Goal: Ask a question: Seek information or help from site administrators or community

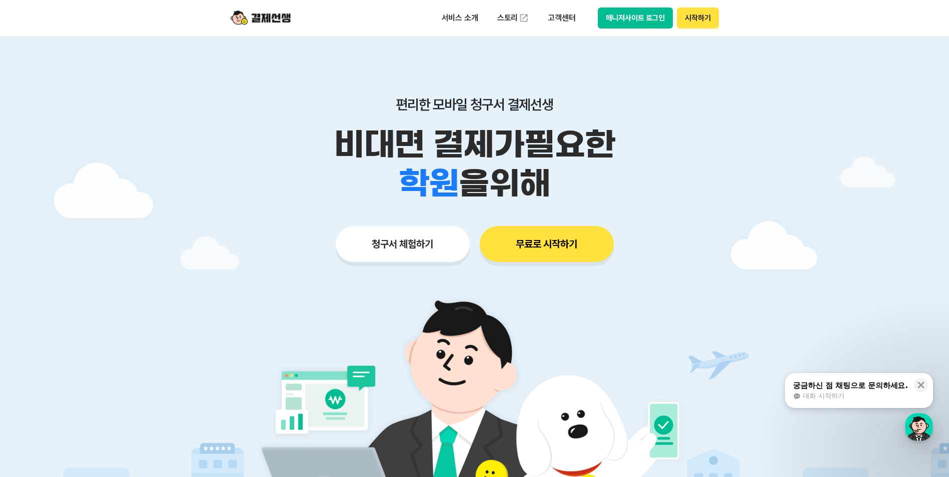
click at [609, 18] on button "매니저사이트 로그인" at bounding box center [636, 18] width 76 height 21
click at [704, 22] on button "시작하기" at bounding box center [698, 18] width 42 height 21
click at [626, 14] on button "매니저사이트 로그인" at bounding box center [636, 18] width 76 height 21
click at [861, 389] on div "궁금하신 점 채팅으로 문의하세요." at bounding box center [850, 386] width 115 height 10
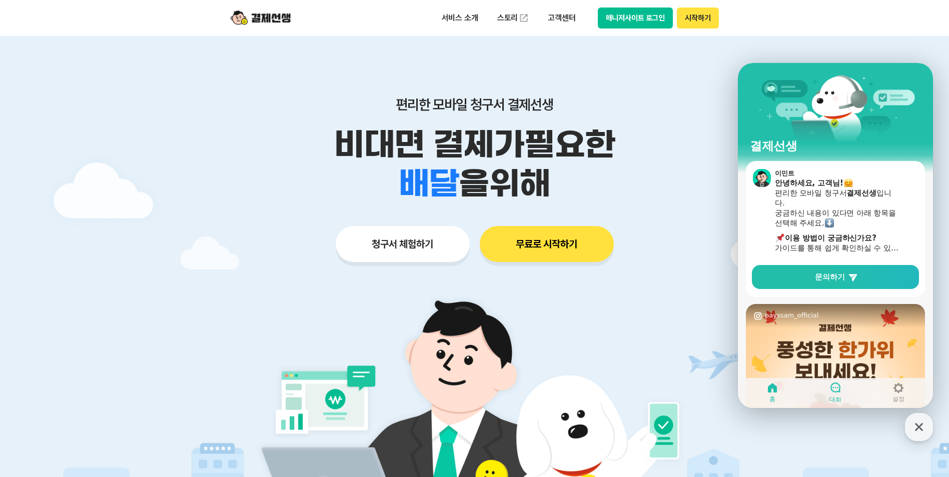
click at [841, 393] on icon at bounding box center [835, 388] width 12 height 12
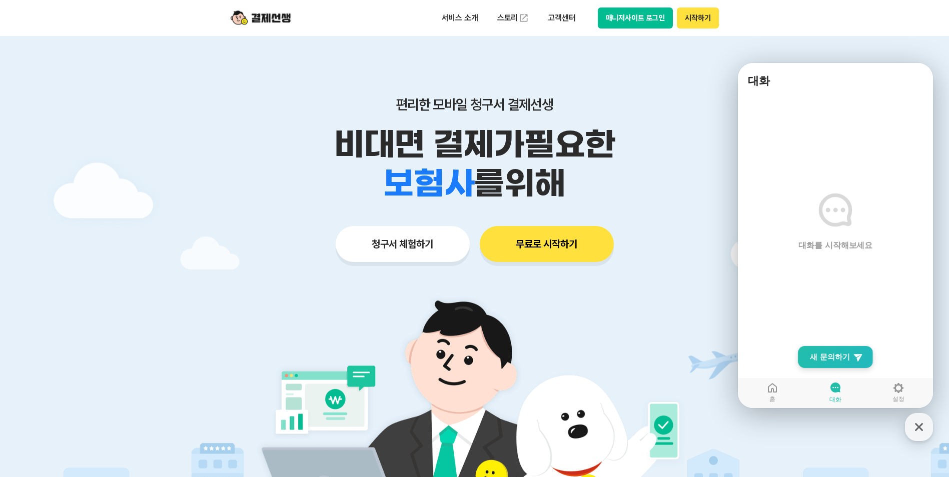
click at [841, 361] on span "새 문의하기" at bounding box center [830, 357] width 40 height 10
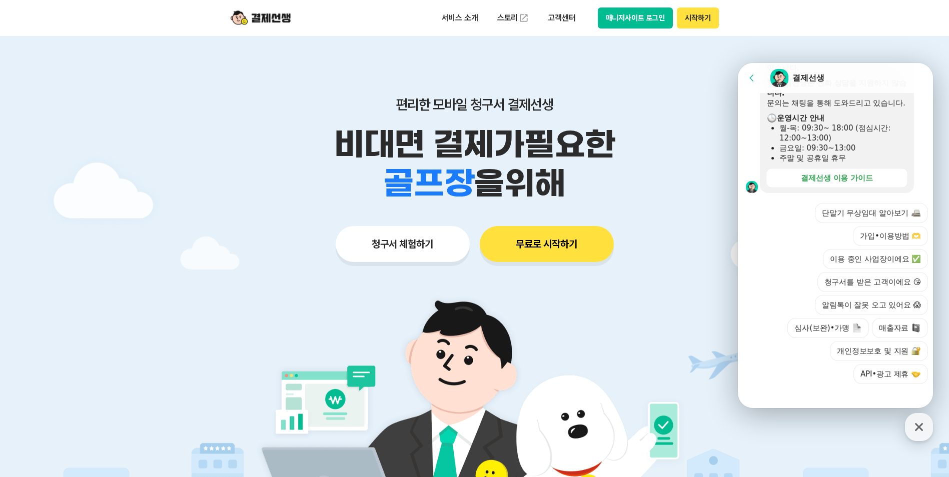
scroll to position [294, 0]
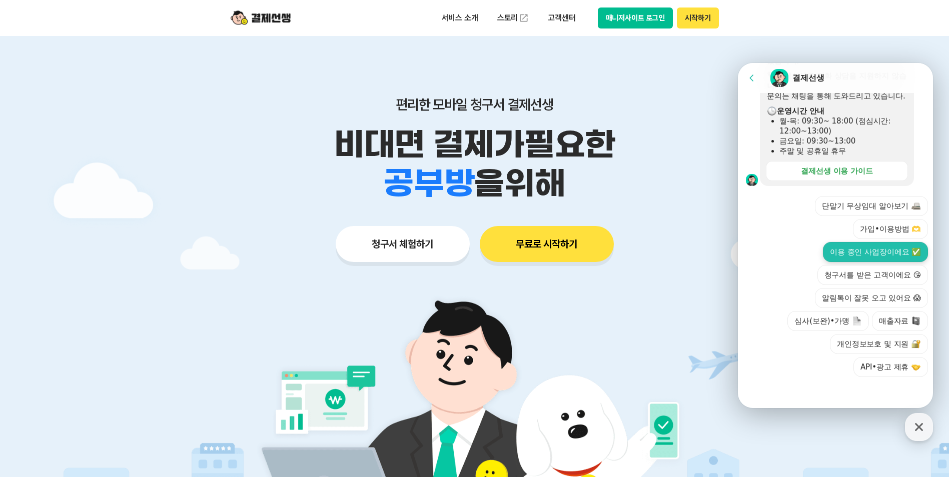
click at [878, 249] on button "이용 중인 사업장이에요 ✅" at bounding box center [875, 252] width 105 height 20
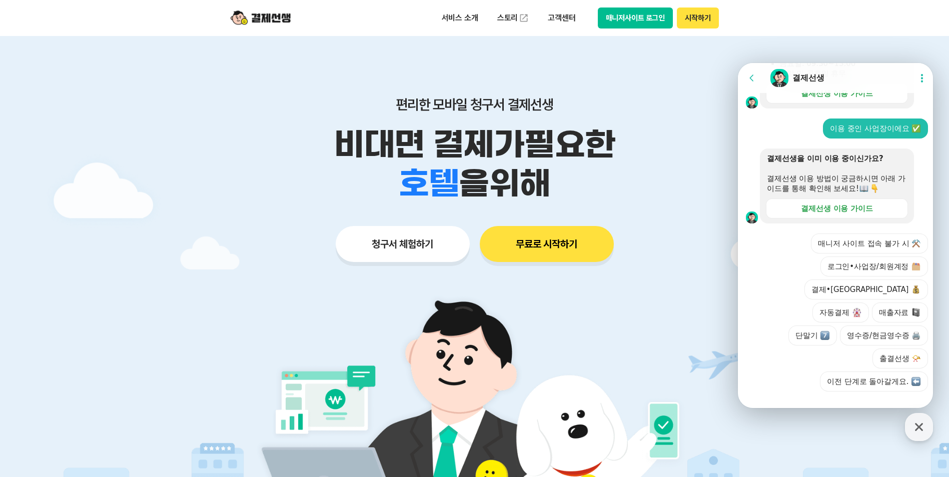
scroll to position [363, 0]
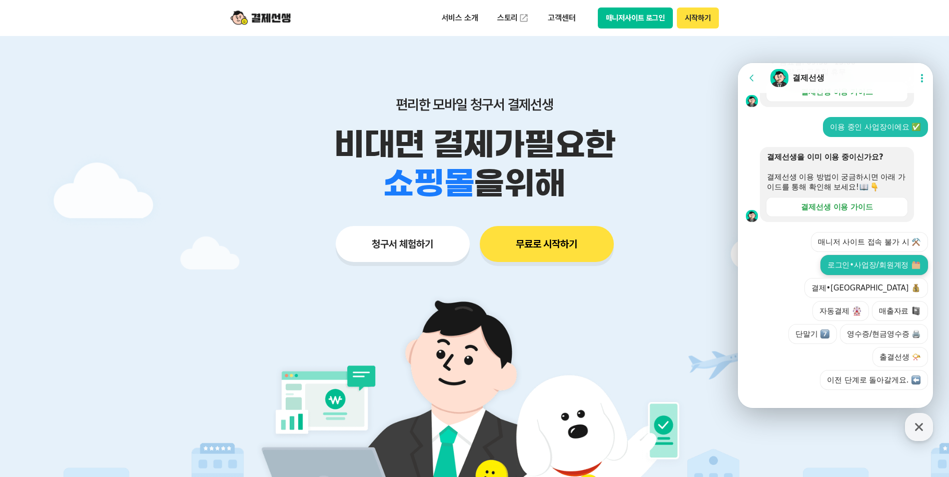
click at [855, 270] on button "로그인•사업장/회원계정" at bounding box center [874, 265] width 108 height 20
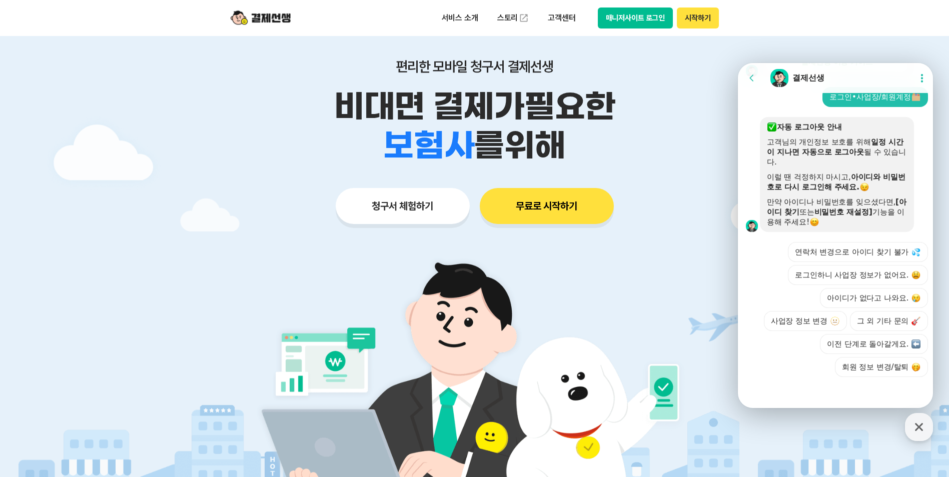
scroll to position [39, 0]
click at [870, 330] on button "그 외 기타 문의" at bounding box center [889, 321] width 78 height 20
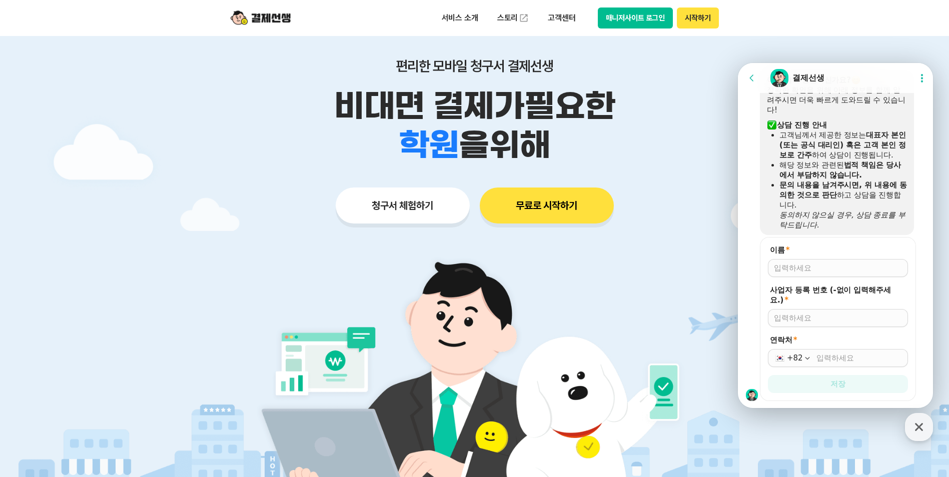
scroll to position [744, 0]
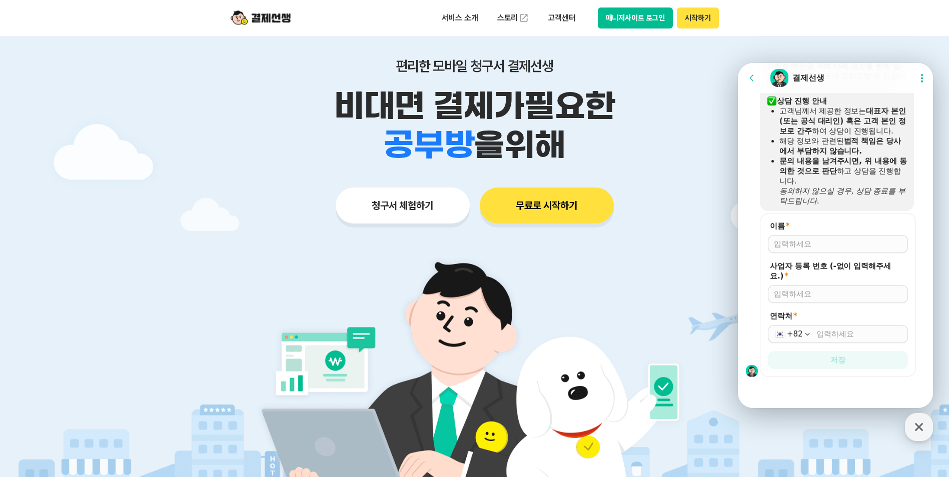
click at [812, 243] on input "이름 *" at bounding box center [838, 244] width 128 height 10
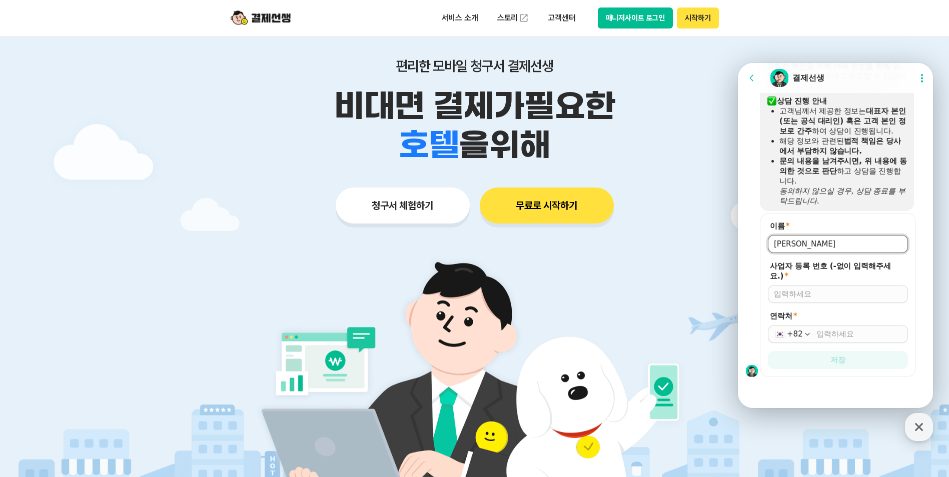
type input "박유형"
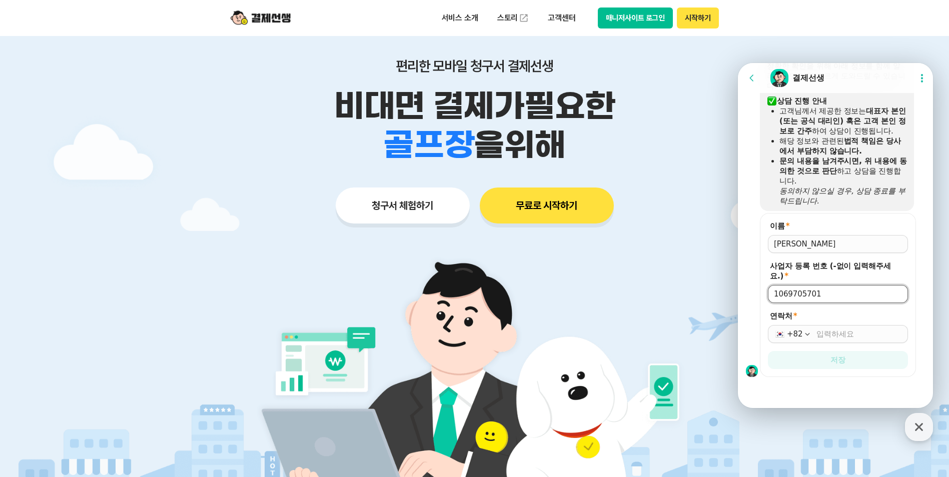
type input "1069705701"
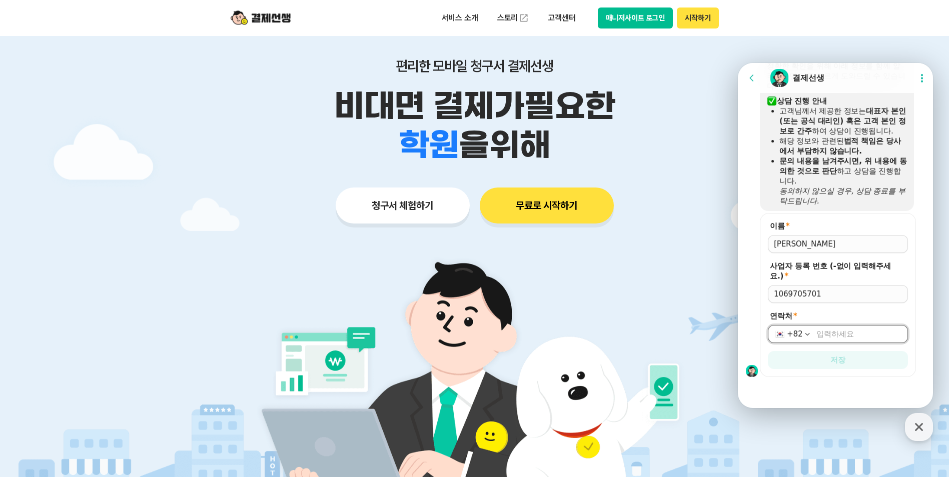
click at [826, 336] on input "연락처 *" at bounding box center [859, 334] width 86 height 10
type input "010-7247-1801"
click at [831, 359] on span "저장" at bounding box center [837, 360] width 15 height 10
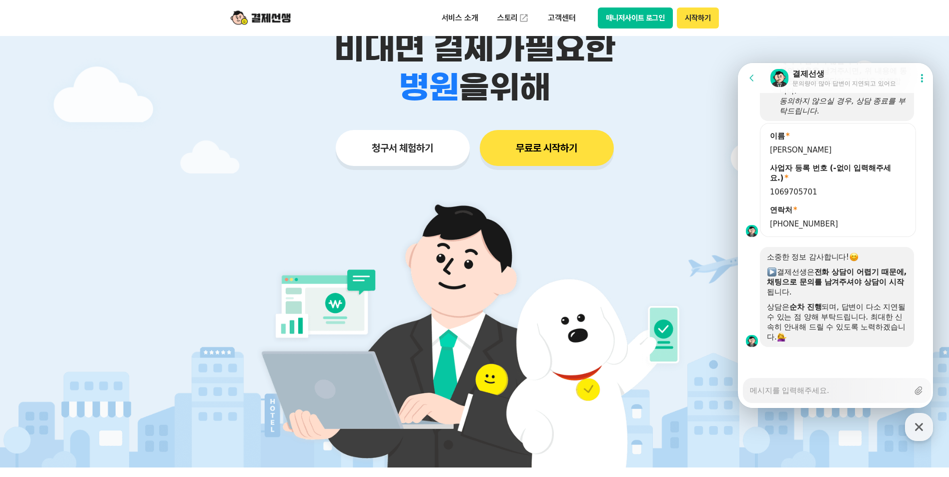
scroll to position [834, 0]
click at [795, 396] on div "Messenger Input Textarea" at bounding box center [829, 391] width 159 height 24
click at [810, 387] on textarea "Messenger Input Textarea" at bounding box center [829, 387] width 159 height 17
type textarea "x"
type textarea "a"
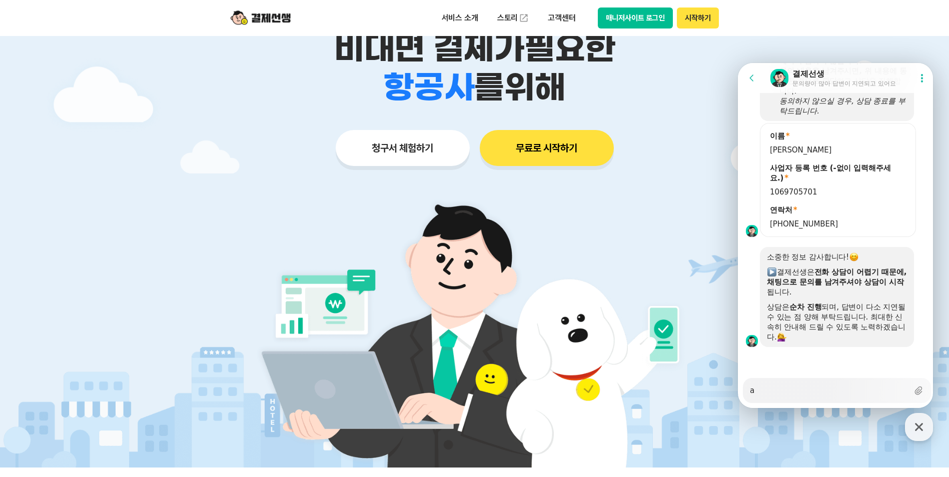
type textarea "x"
type textarea "ao"
type textarea "x"
type textarea "aos"
type textarea "x"
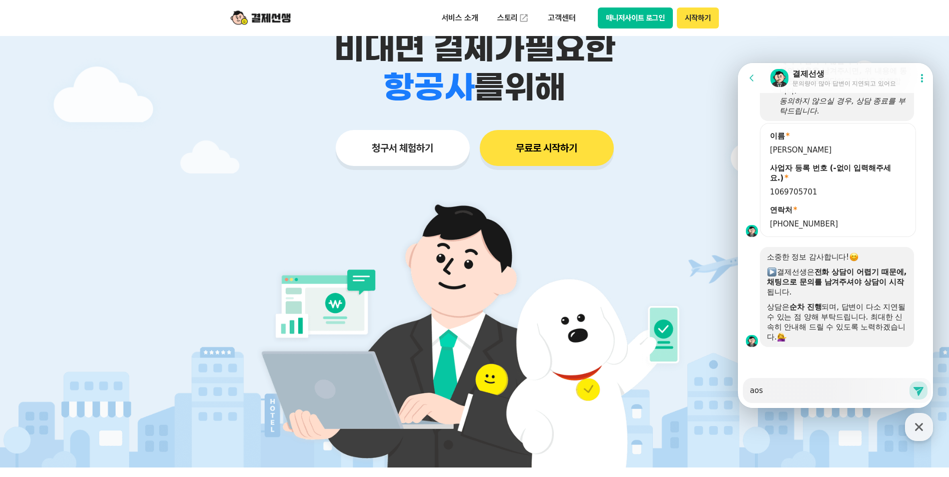
type textarea "aosl"
type textarea "x"
type textarea "aos"
type textarea "x"
type textarea "ao"
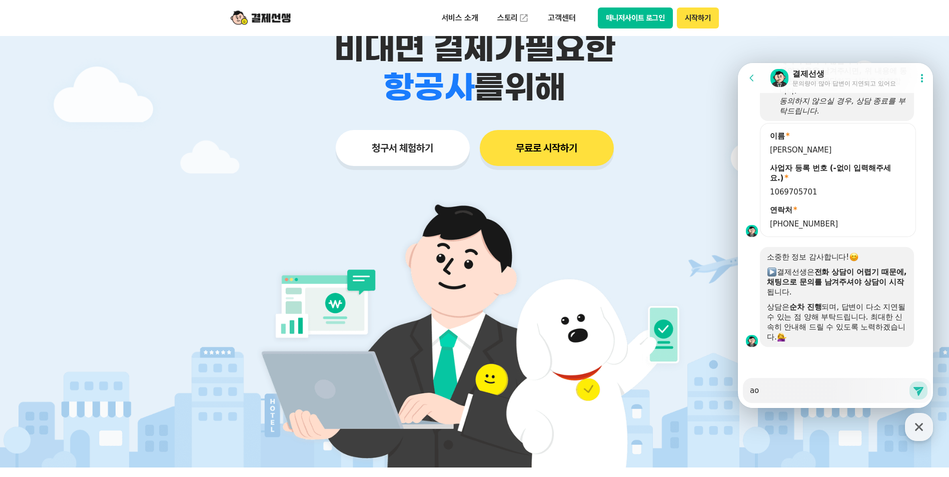
type textarea "x"
type textarea "a"
type textarea "x"
type textarea "ㅁ"
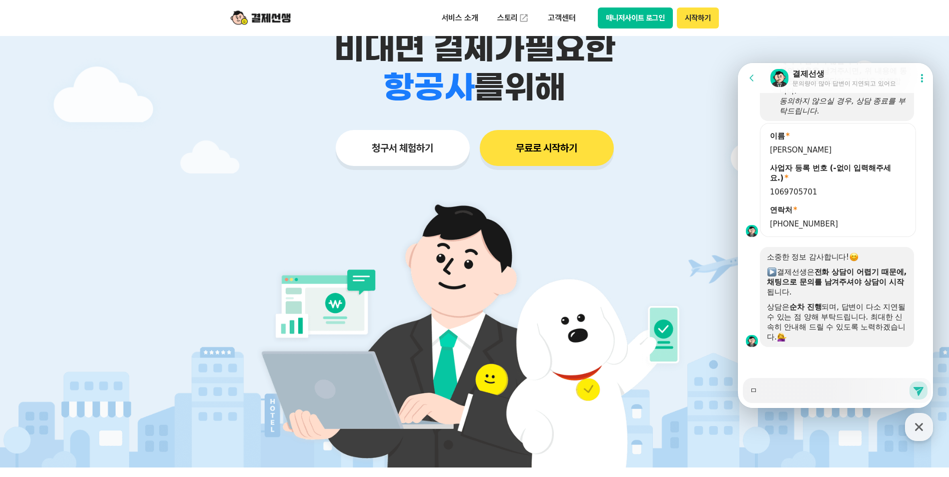
type textarea "x"
type textarea "매"
type textarea "x"
type textarea "맨"
type textarea "x"
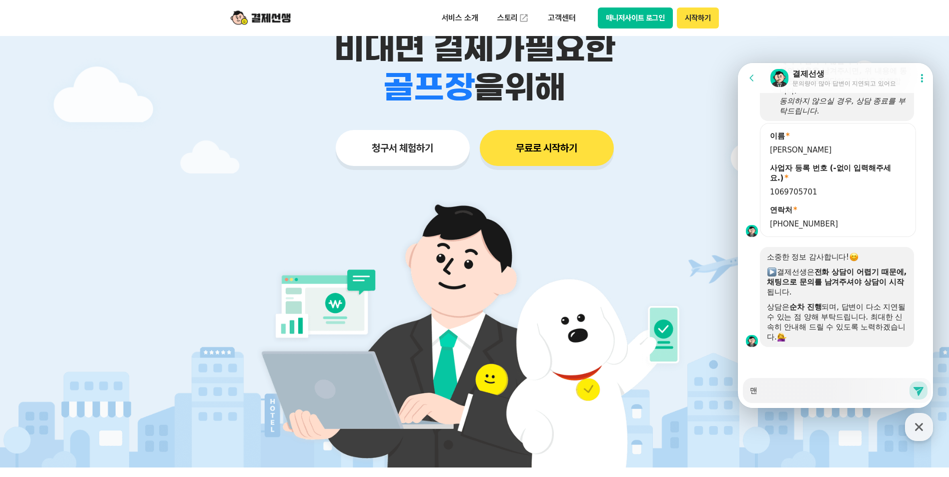
type textarea "매니"
type textarea "x"
type textarea "매닞"
type textarea "x"
type textarea "매니저"
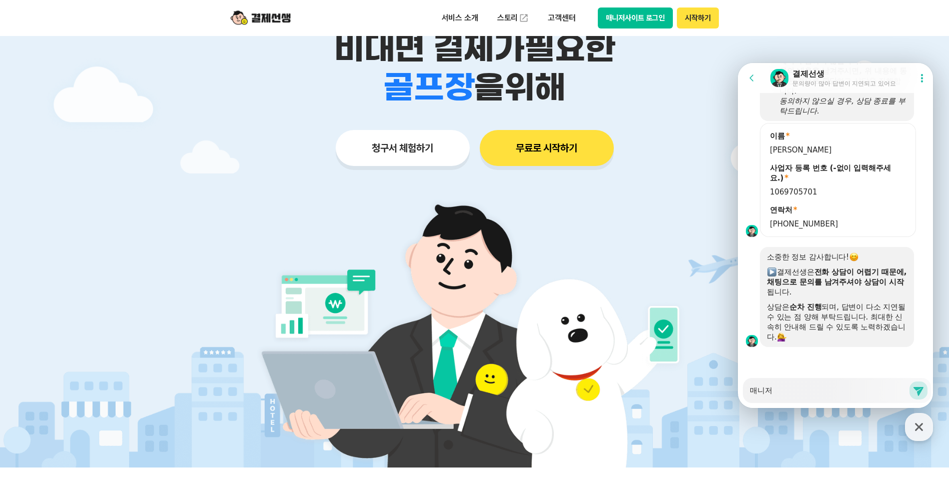
type textarea "x"
type textarea "매니저사"
type textarea "x"
type textarea "매니저상"
type textarea "x"
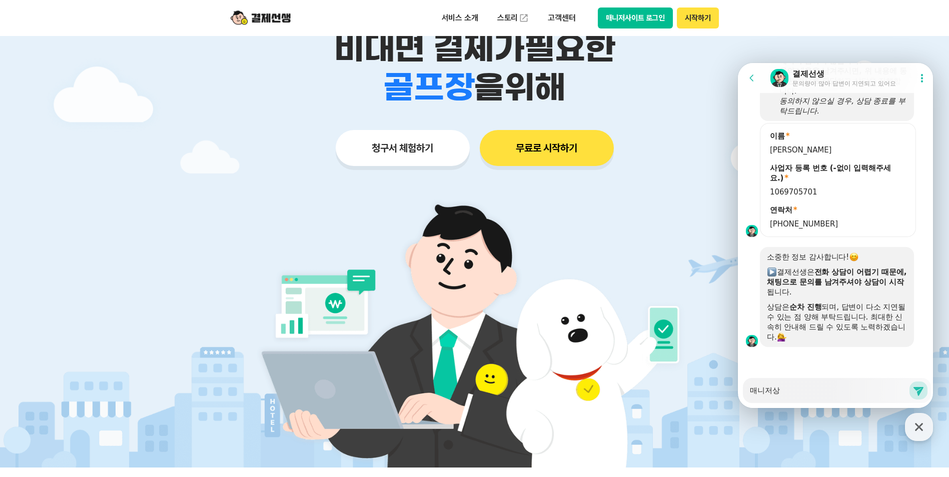
type textarea "매니저사이"
type textarea "x"
type textarea "매니저사잍"
type textarea "x"
type textarea "매니저사이트"
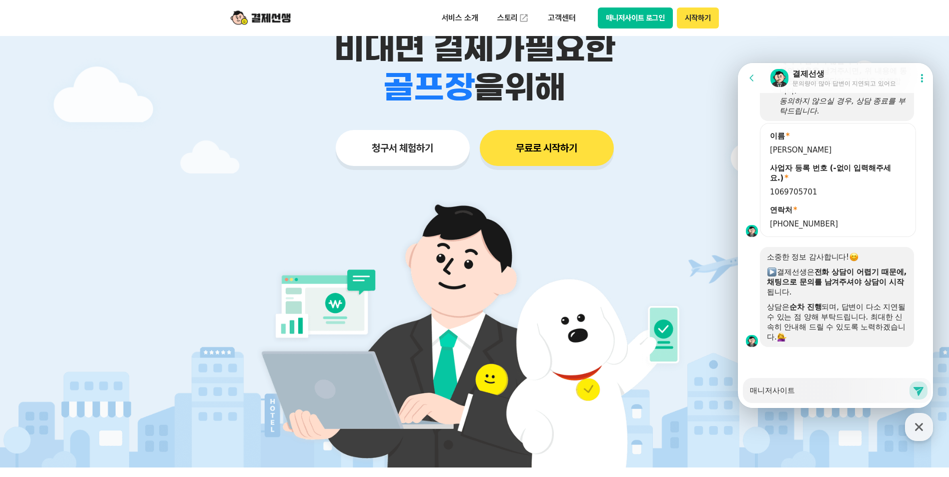
type textarea "x"
type textarea "매니저사이특"
type textarea "x"
type textarea "매니저사이트가"
type textarea "x"
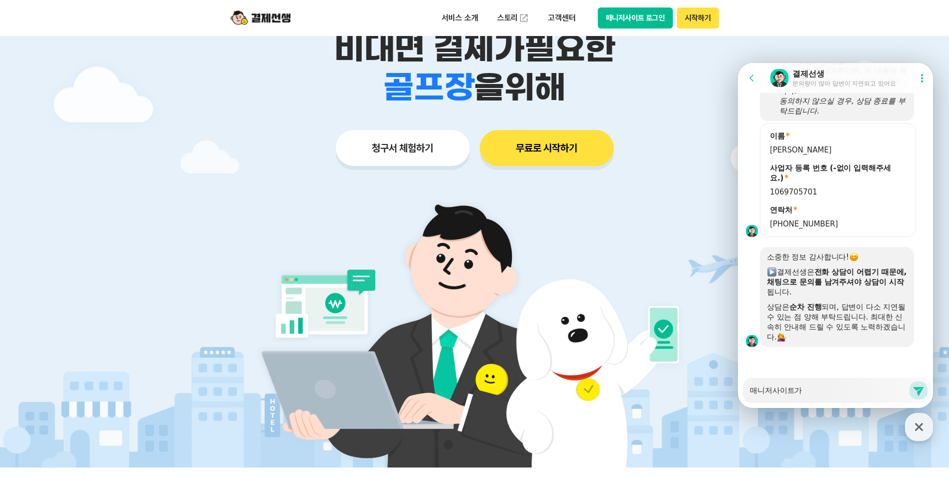
type textarea "매니저사이트가"
type textarea "x"
type textarea "매니저사이트가 ㅇ"
type textarea "x"
type textarea "매니저사이트가 여"
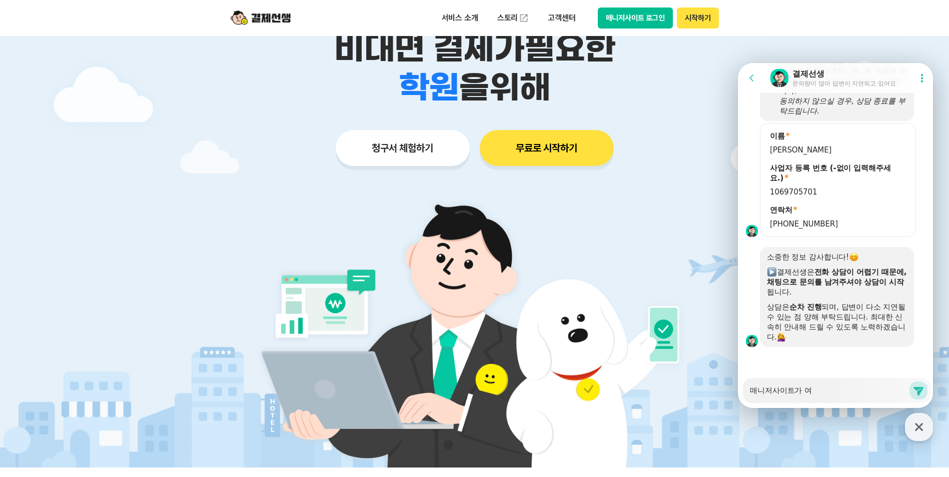
type textarea "x"
type textarea "매니저사이트가 열"
type textarea "x"
type textarea "매니저사이트가 열ㄹ"
type textarea "x"
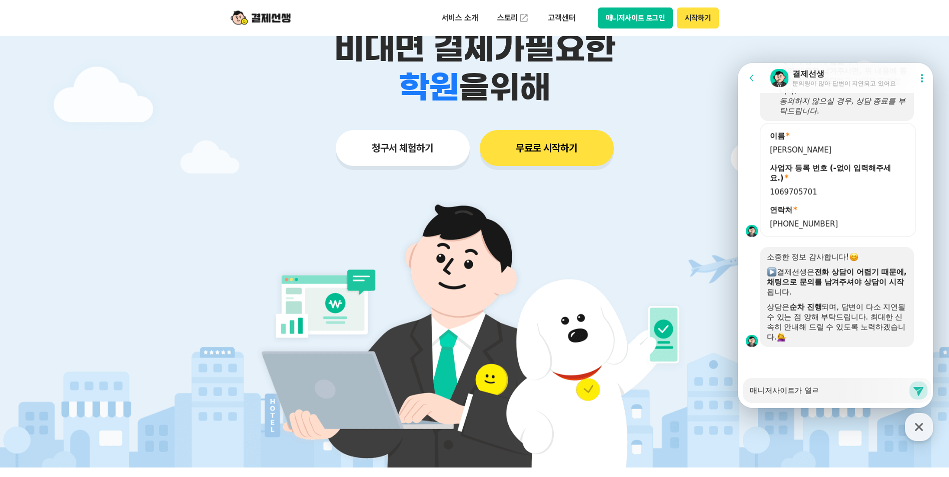
type textarea "매니저사이트가 열리"
type textarea "x"
type textarea "매니저사이트가 열리지"
type textarea "x"
type textarea "매니저사이트가 열리지"
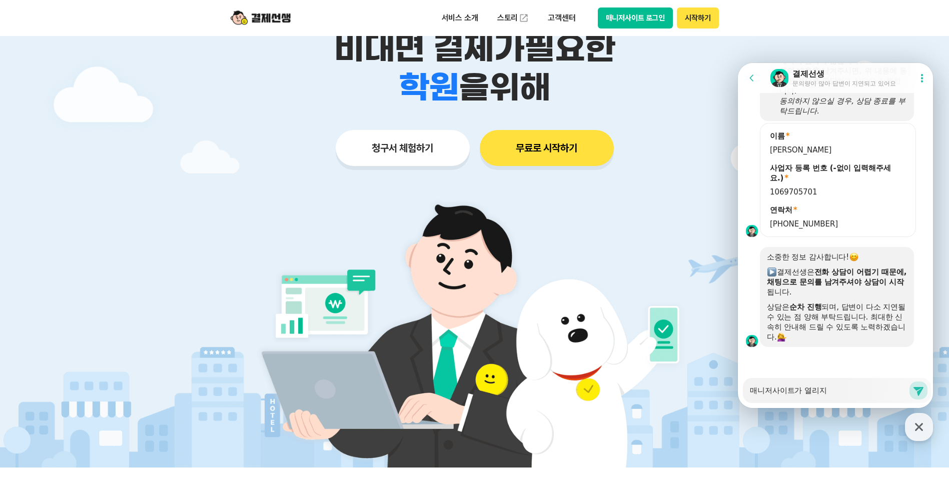
type textarea "x"
type textarea "매니저사이트가 열리지 ㅇ"
type textarea "x"
type textarea "매니저사이트가 열리지 아"
type textarea "x"
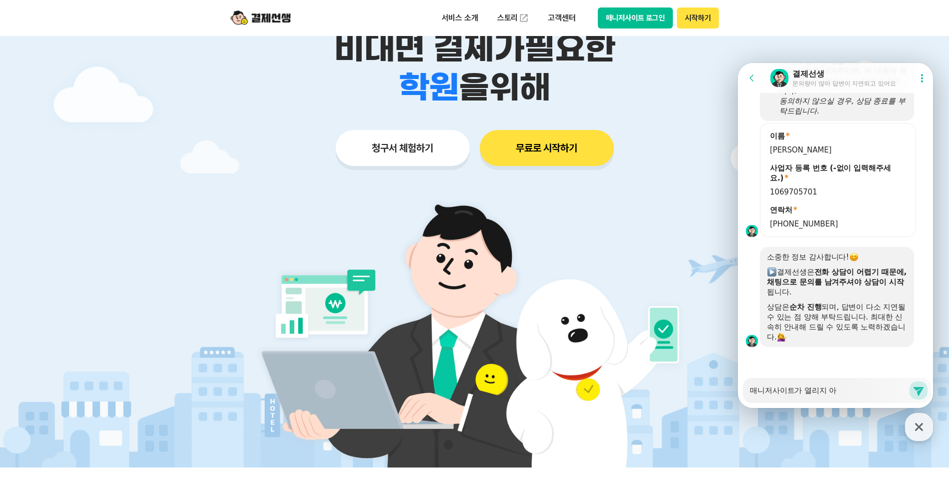
type textarea "매니저사이트가 열리지 안"
type textarea "x"
type textarea "매니저사이트가 열리지 않"
type textarea "x"
type textarea "매니저사이트가 열리지 않ㅅ"
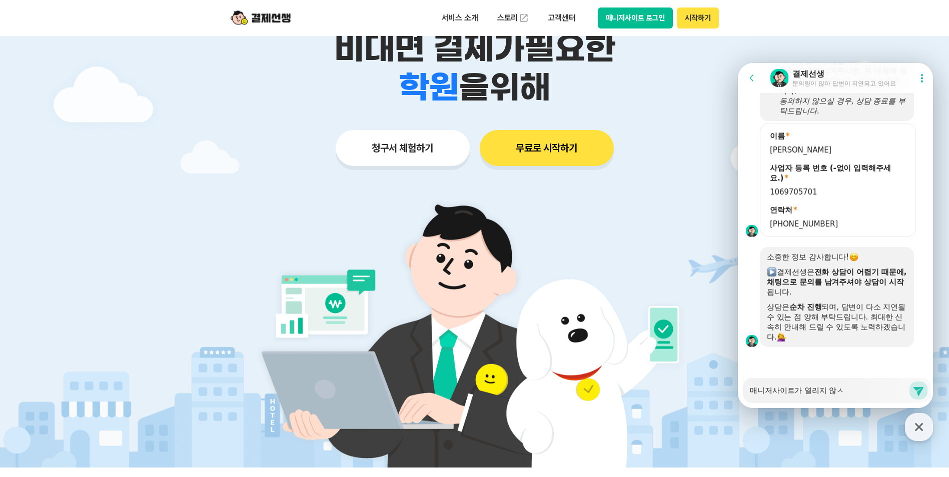
type textarea "x"
type textarea "매니저사이트가 열리지 않스"
type textarea "x"
type textarea "매니저사이트가 열리지 않습"
type textarea "x"
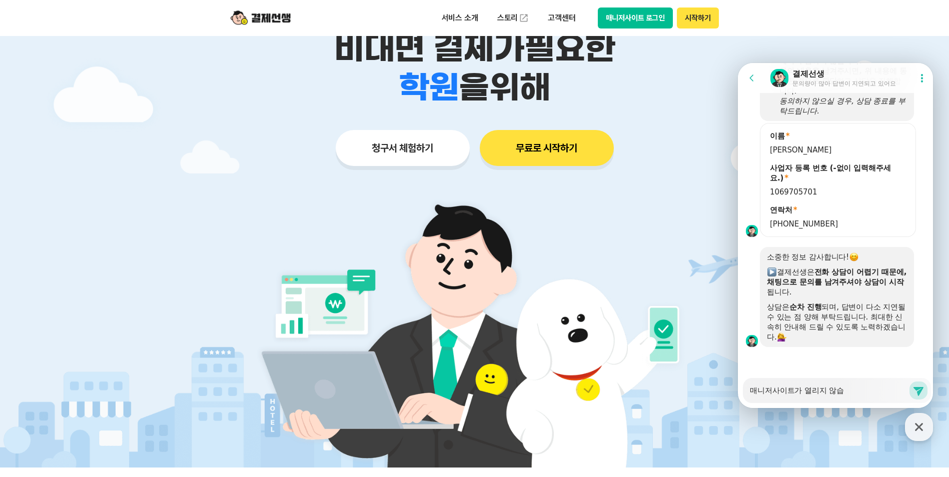
type textarea "매니저사이트가 열리지 않습ㄴ"
type textarea "x"
type textarea "매니저사이트가 열리지 않습니"
type textarea "x"
type textarea "매니저사이트가 열리지 않습닏"
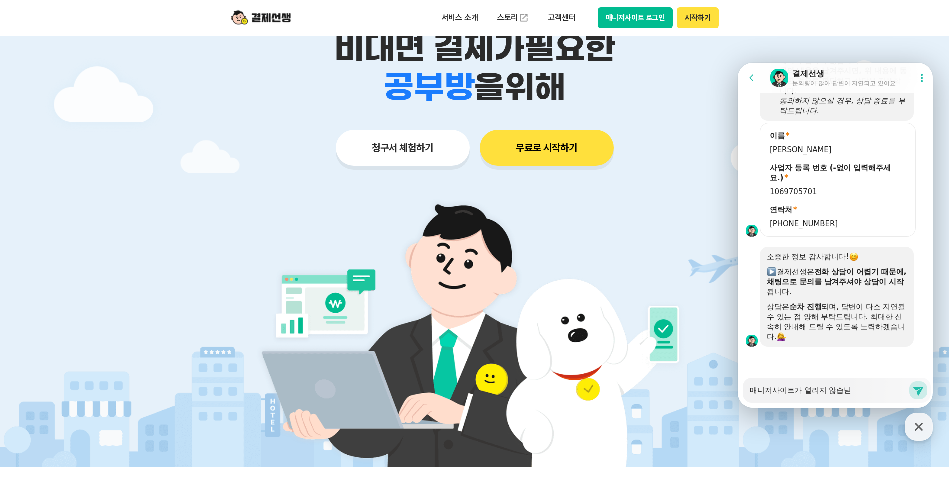
type textarea "x"
type textarea "매니저사이트가 열리지 않습니다."
type textarea "x"
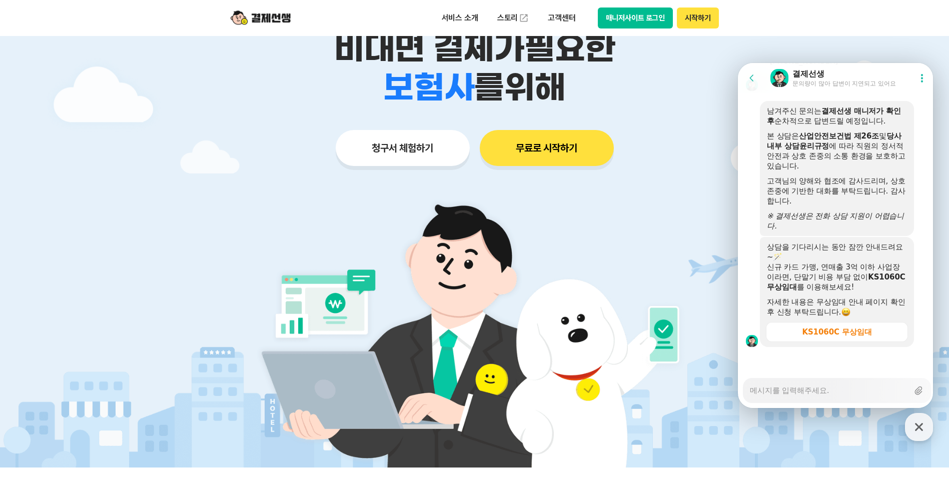
scroll to position [1307, 0]
click at [638, 24] on button "매니저사이트 로그인" at bounding box center [636, 18] width 76 height 21
type textarea "x"
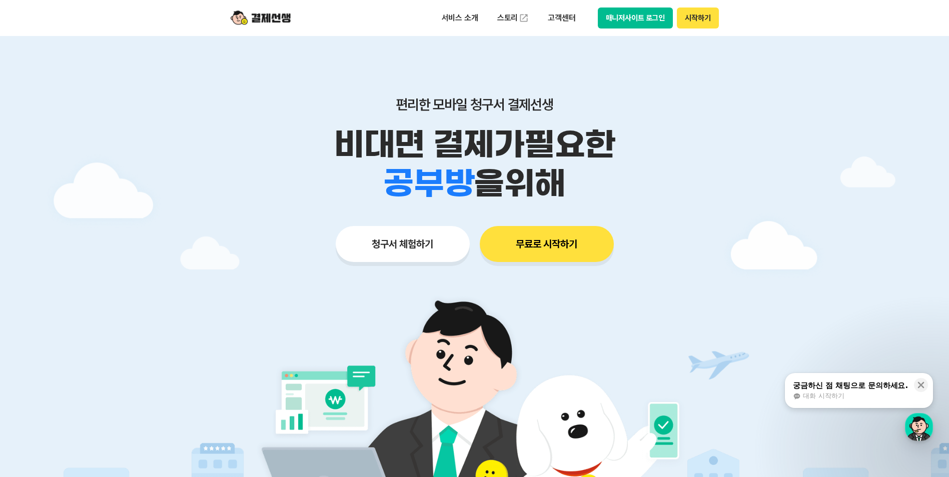
click at [528, 251] on button "무료로 시작하기" at bounding box center [547, 244] width 134 height 36
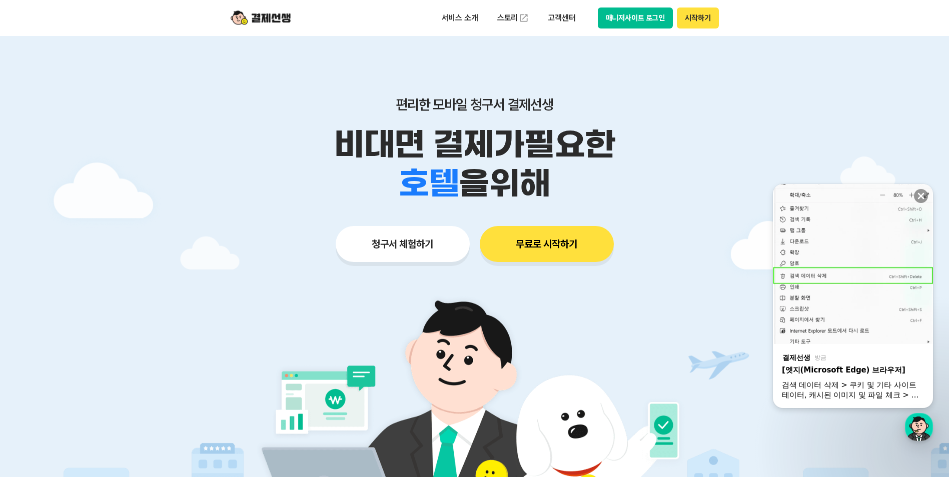
click at [627, 19] on button "매니저사이트 로그인" at bounding box center [636, 18] width 76 height 21
